Goal: Task Accomplishment & Management: Use online tool/utility

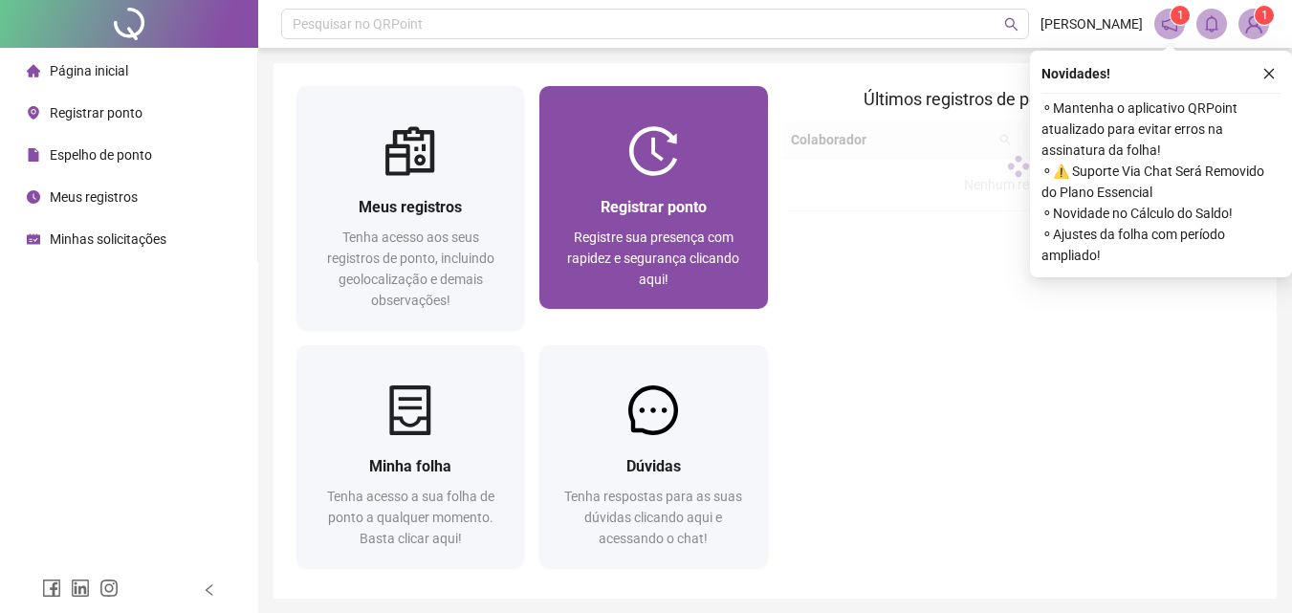
click at [653, 199] on span "Registrar ponto" at bounding box center [653, 207] width 106 height 18
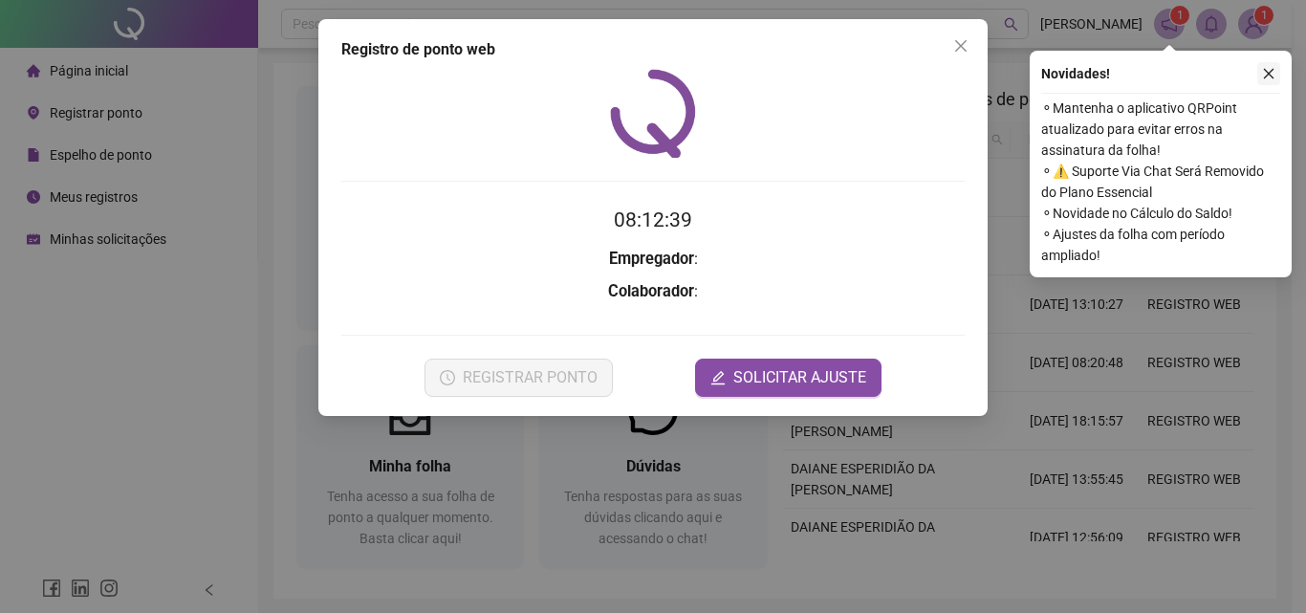
click at [1277, 67] on button "button" at bounding box center [1268, 73] width 23 height 23
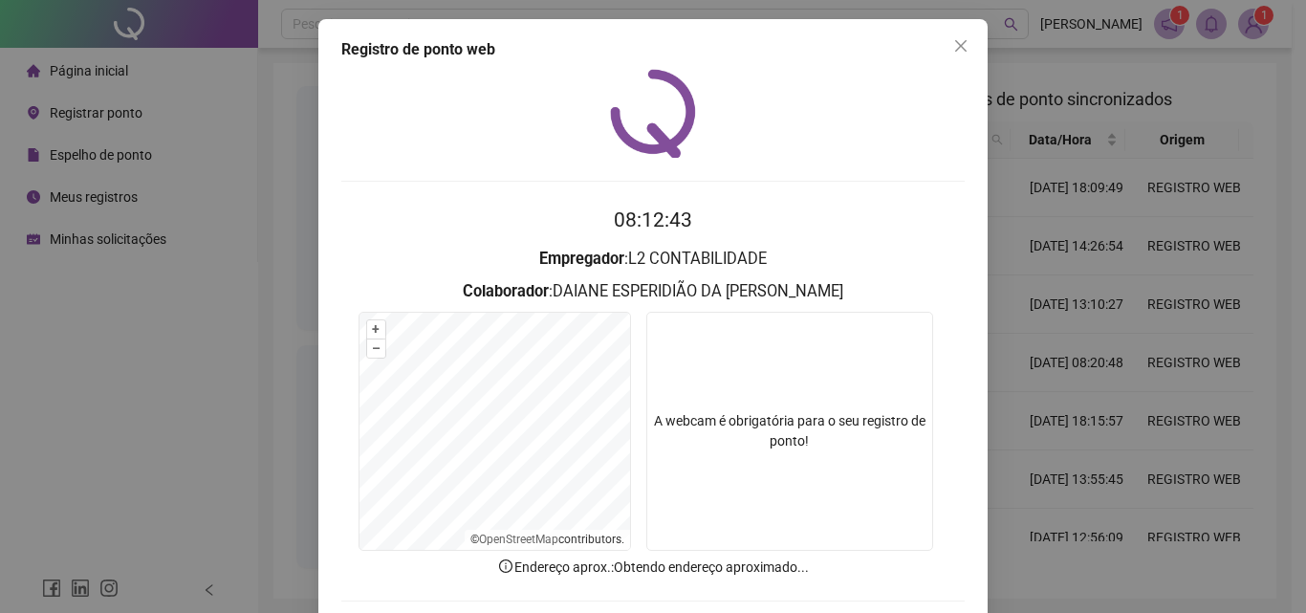
scroll to position [92, 0]
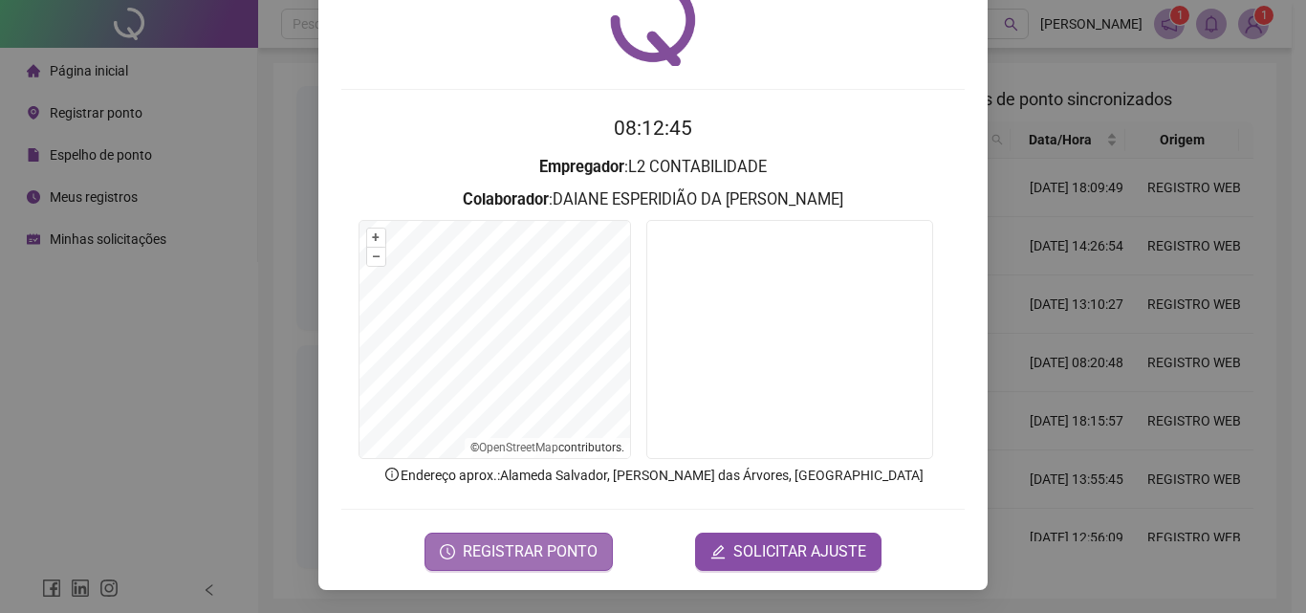
click at [504, 553] on span "REGISTRAR PONTO" at bounding box center [530, 551] width 135 height 23
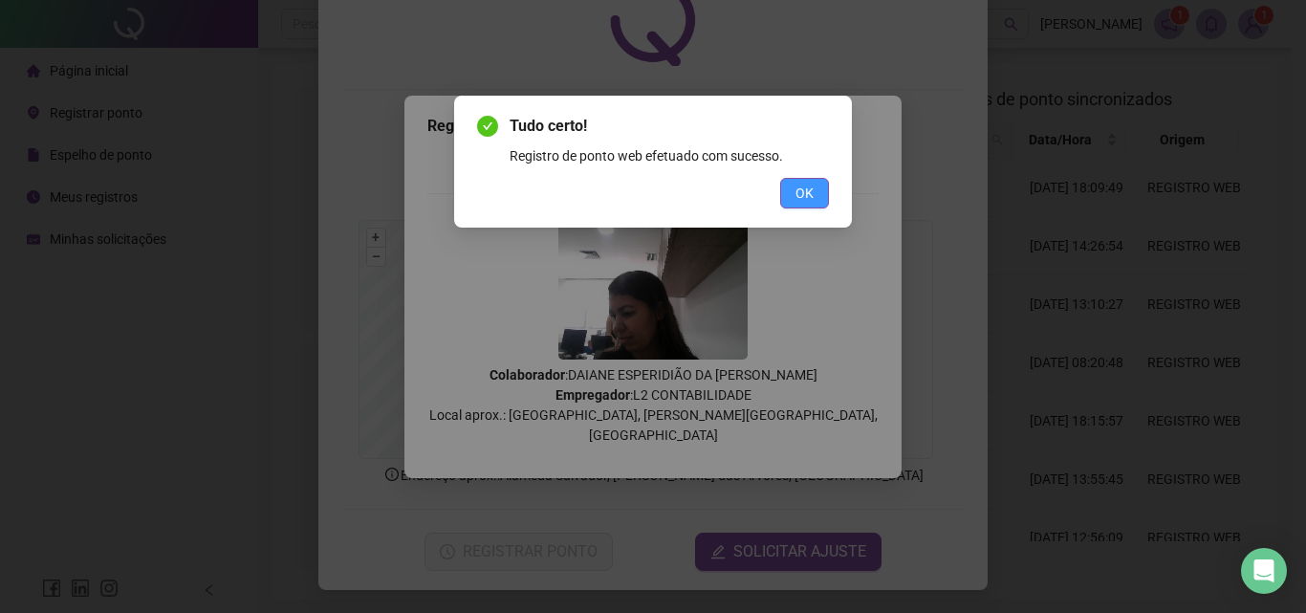
click at [822, 193] on button "OK" at bounding box center [804, 193] width 49 height 31
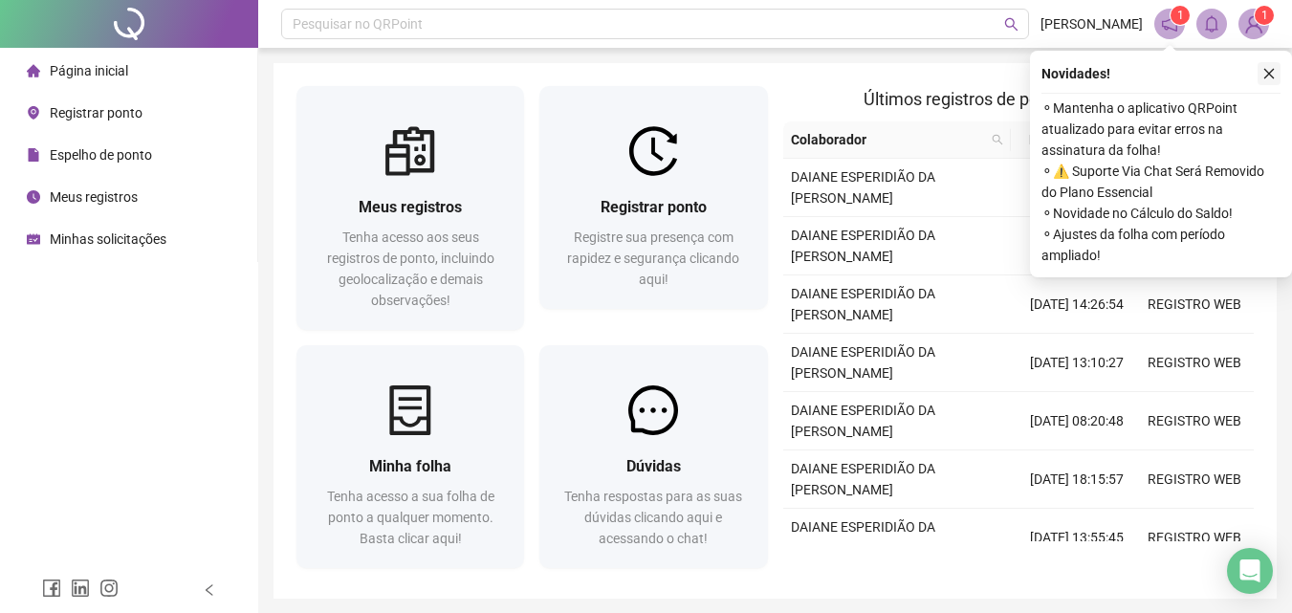
click at [1278, 77] on button "button" at bounding box center [1268, 73] width 23 height 23
